Goal: Find contact information: Find contact information

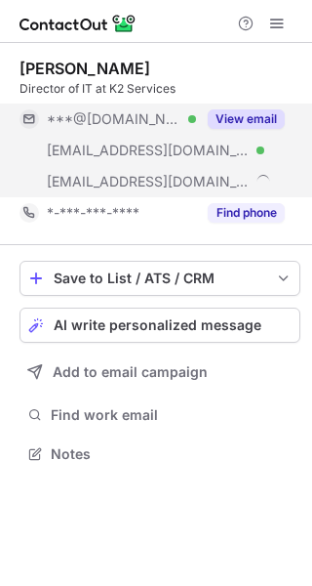
scroll to position [439, 312]
click at [226, 121] on button "View email" at bounding box center [246, 119] width 77 height 20
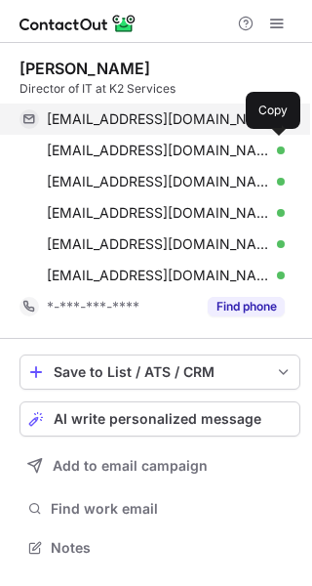
scroll to position [533, 312]
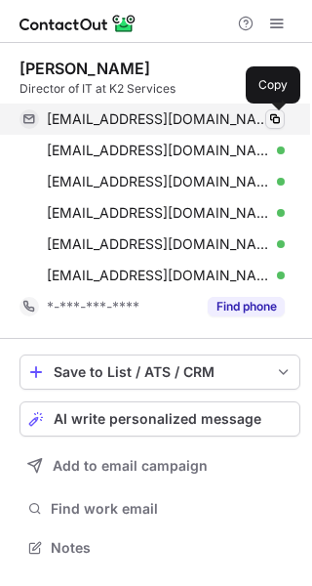
click at [278, 119] on span at bounding box center [275, 119] width 16 height 16
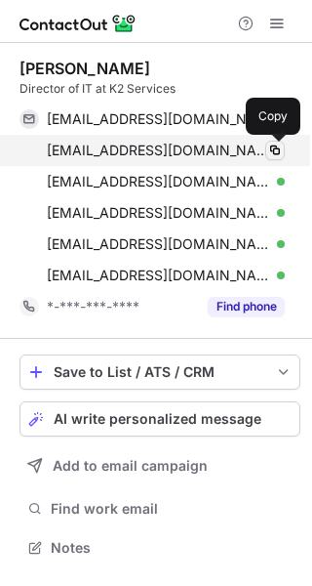
click at [278, 149] on span at bounding box center [275, 151] width 16 height 16
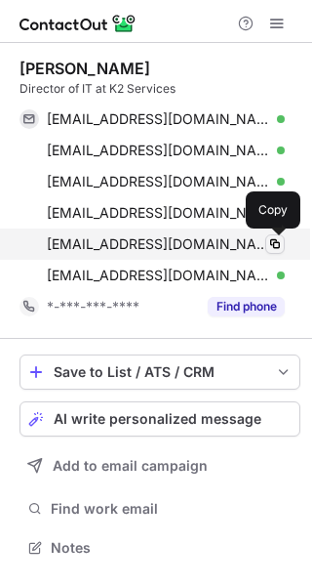
click at [277, 238] on span at bounding box center [275, 244] width 16 height 16
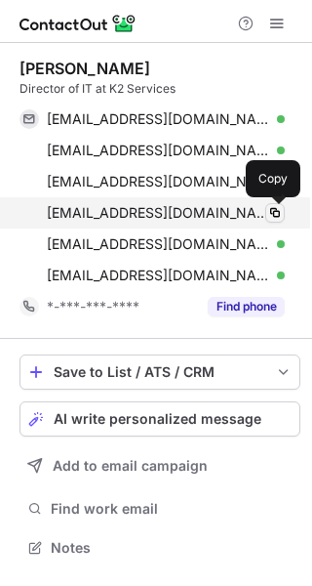
click at [274, 207] on span at bounding box center [275, 213] width 16 height 16
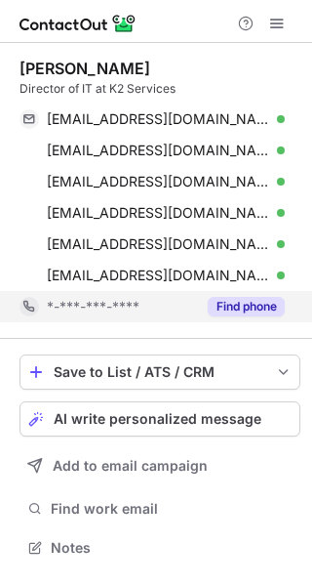
click at [235, 306] on button "Find phone" at bounding box center [246, 307] width 77 height 20
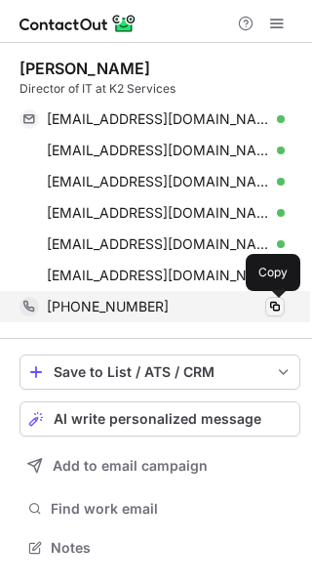
click at [276, 300] on span at bounding box center [275, 307] width 16 height 16
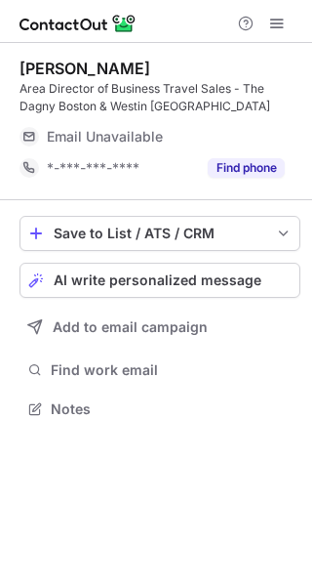
scroll to position [394, 312]
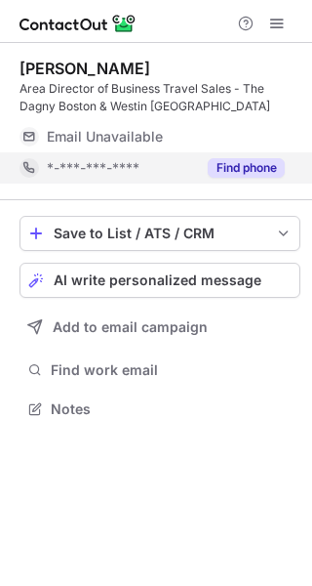
click at [222, 165] on button "Find phone" at bounding box center [246, 168] width 77 height 20
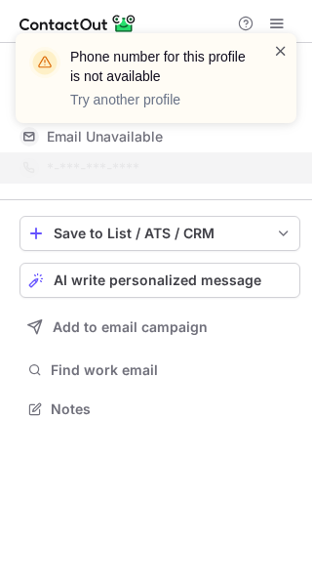
click at [278, 54] on span at bounding box center [281, 51] width 16 height 20
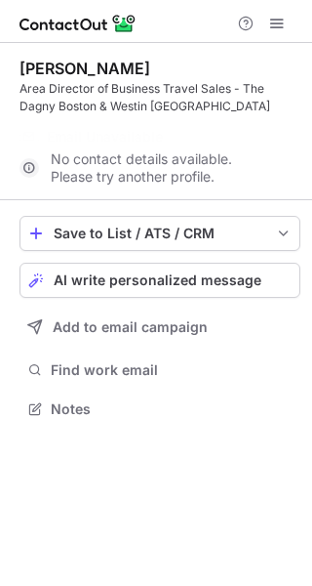
scroll to position [363, 312]
